Goal: Navigation & Orientation: Go to known website

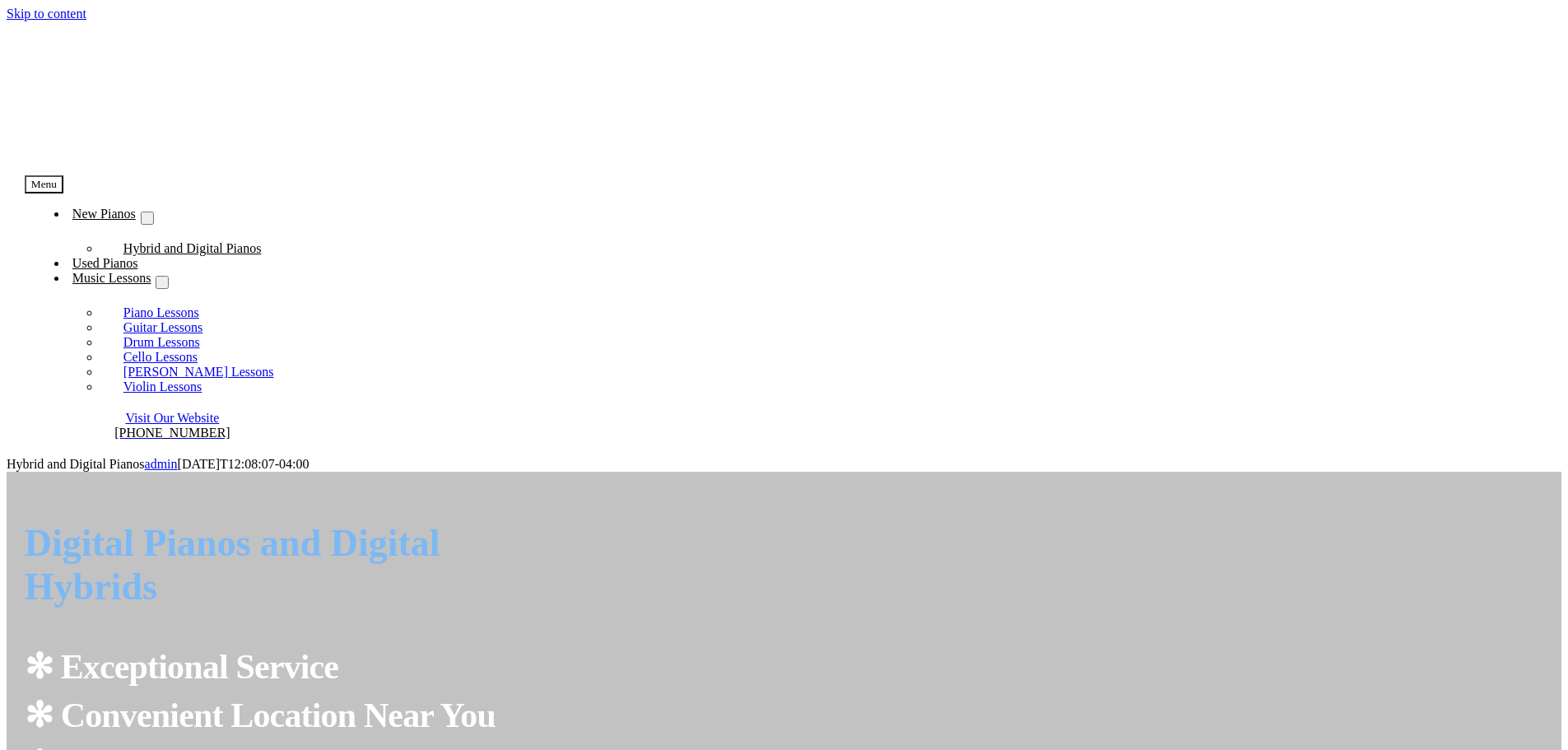
click at [219, 411] on span "Visit Our Website" at bounding box center [171, 418] width 94 height 14
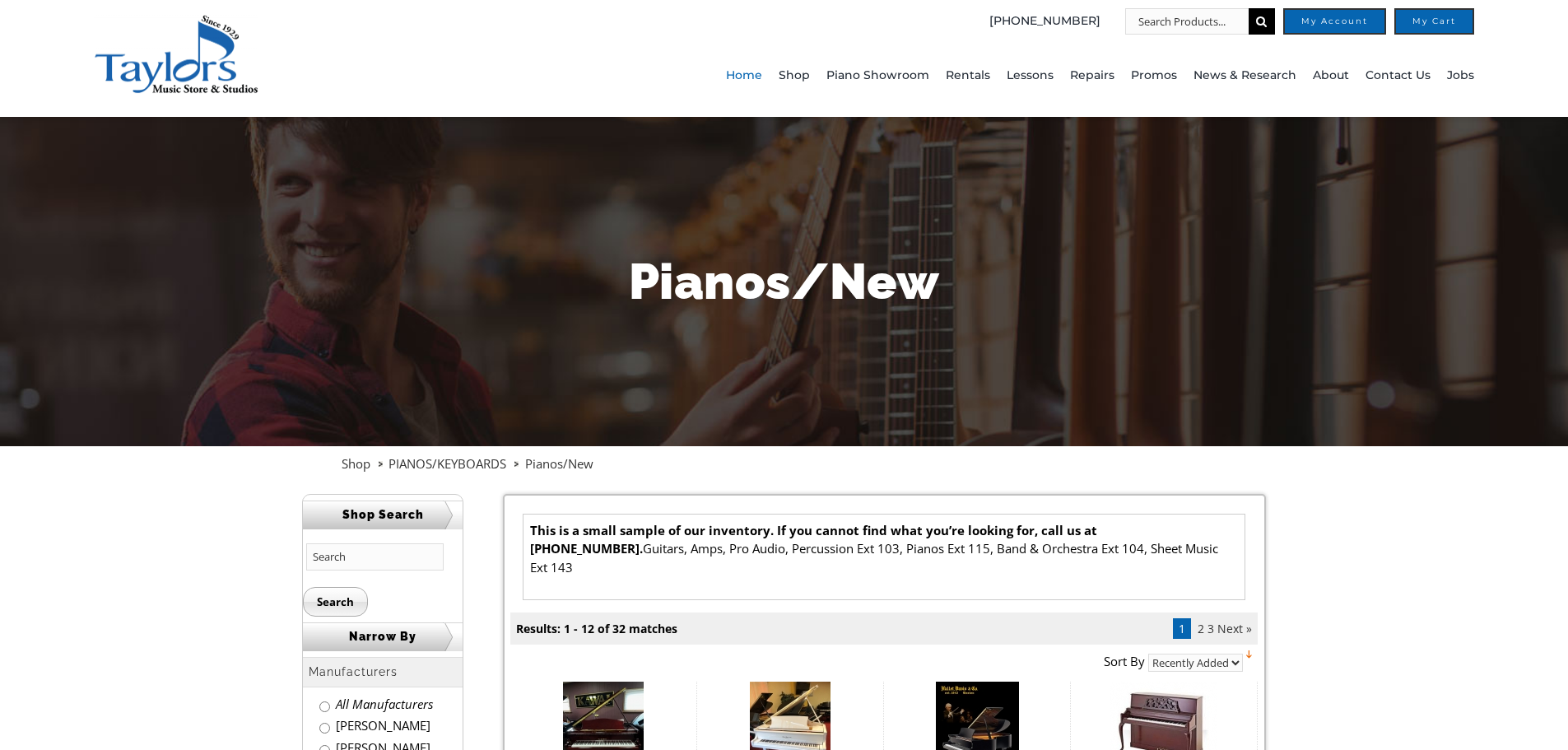
click at [751, 75] on span "Home" at bounding box center [744, 76] width 36 height 26
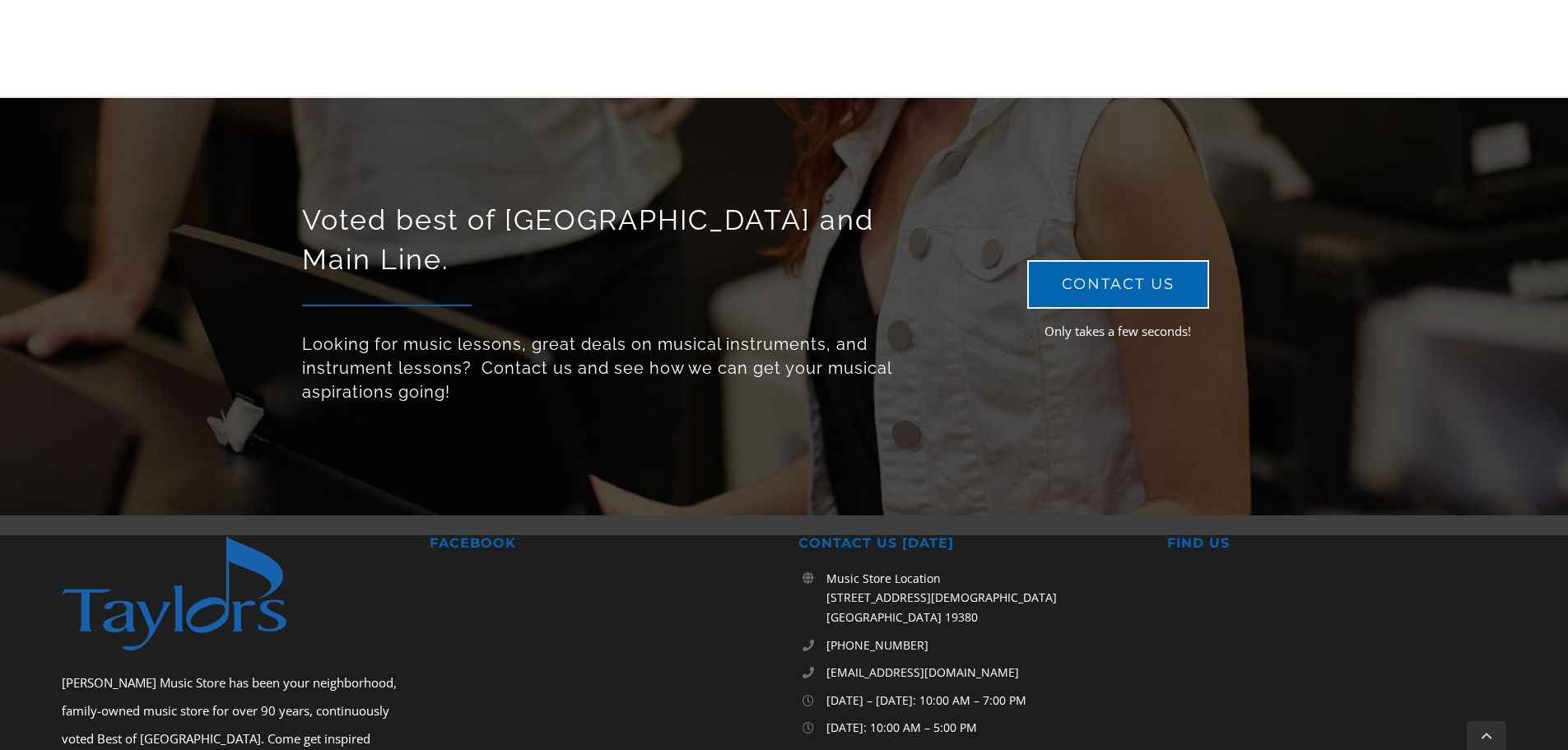
scroll to position [5103, 0]
